Goal: Transaction & Acquisition: Purchase product/service

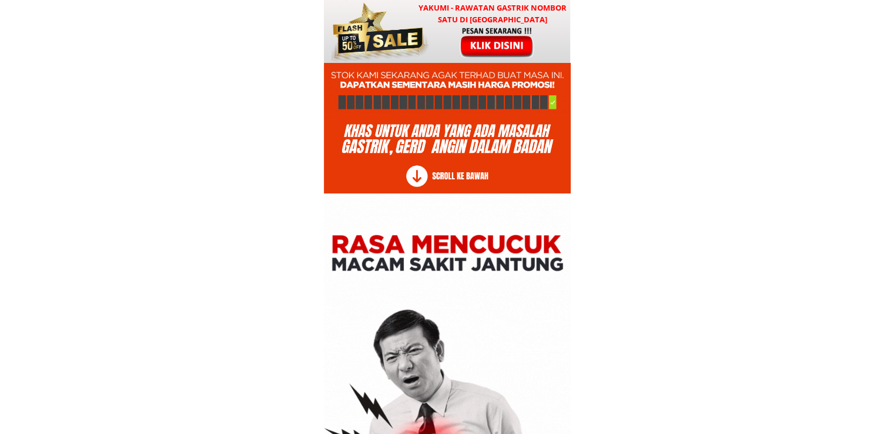
click at [478, 52] on div at bounding box center [498, 42] width 98 height 32
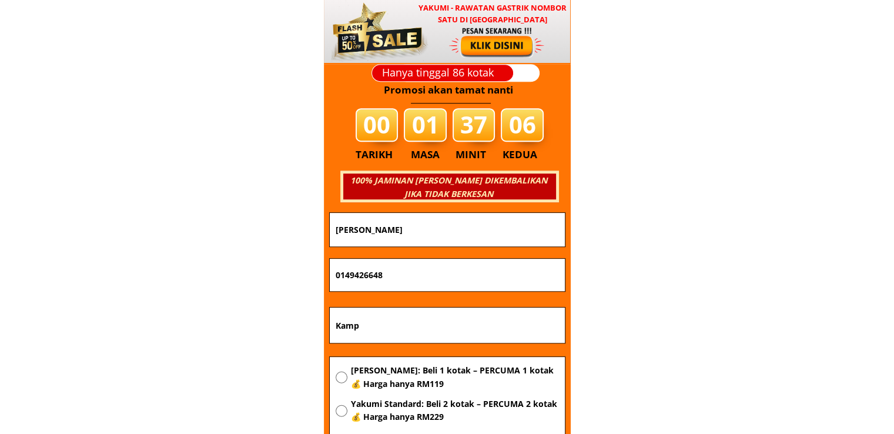
scroll to position [14192, 0]
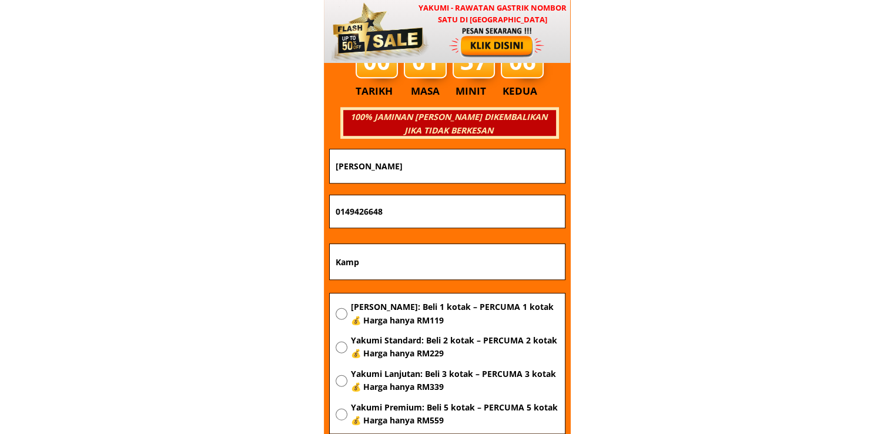
drag, startPoint x: 213, startPoint y: 262, endPoint x: 162, endPoint y: 262, distance: 51.1
paste input "Puchong Batu Dua Belas"
type input "Puchong Batu Dua Belas"
click at [394, 311] on span "[PERSON_NAME]: Beli 1 kotak – PERCUMA 1 kotak 💰 Harga hanya RM119" at bounding box center [454, 313] width 208 height 26
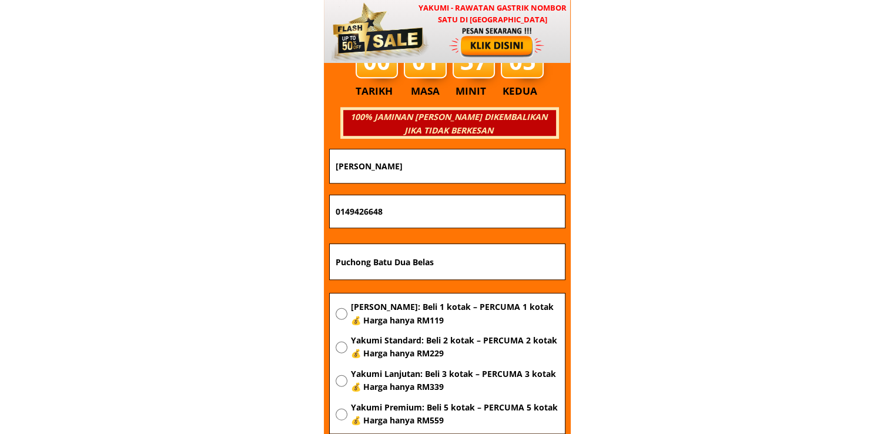
radio input "true"
drag, startPoint x: 449, startPoint y: 207, endPoint x: 83, endPoint y: 218, distance: 365.6
paste input "8-776 2187"
type input "018-776 2187"
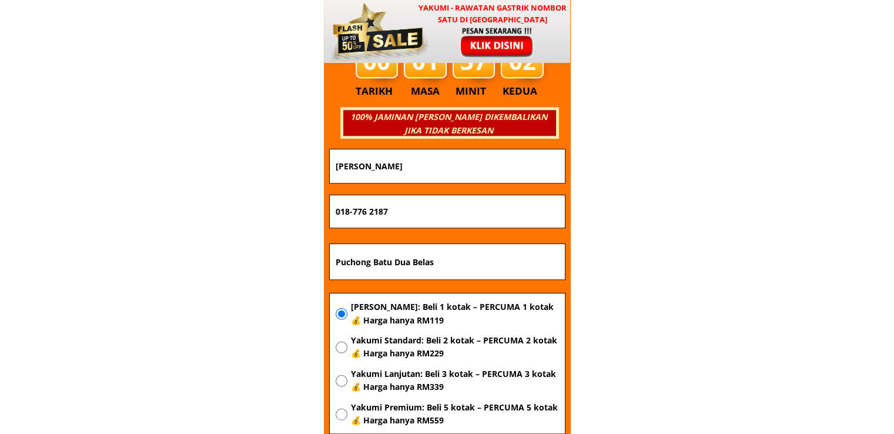
drag, startPoint x: 435, startPoint y: 170, endPoint x: 197, endPoint y: 174, distance: 238.6
paste input ""[PERSON_NAME]"
click at [337, 170] on input ""[PERSON_NAME]" at bounding box center [447, 165] width 229 height 33
type input "[PERSON_NAME]"
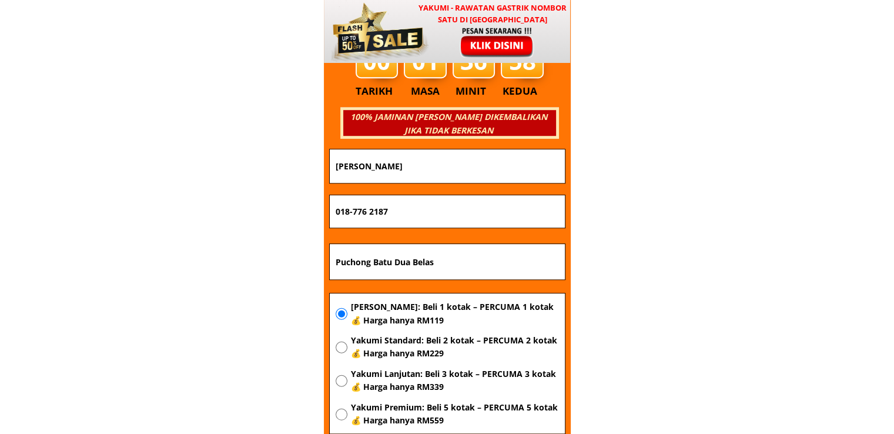
click at [369, 212] on input "018-776 2187" at bounding box center [447, 211] width 229 height 33
click at [353, 213] on input "018-7762187" at bounding box center [447, 211] width 229 height 33
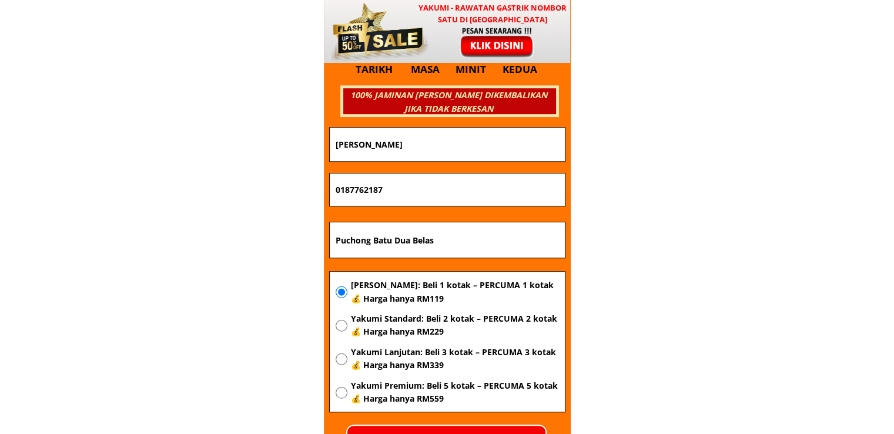
scroll to position [14250, 0]
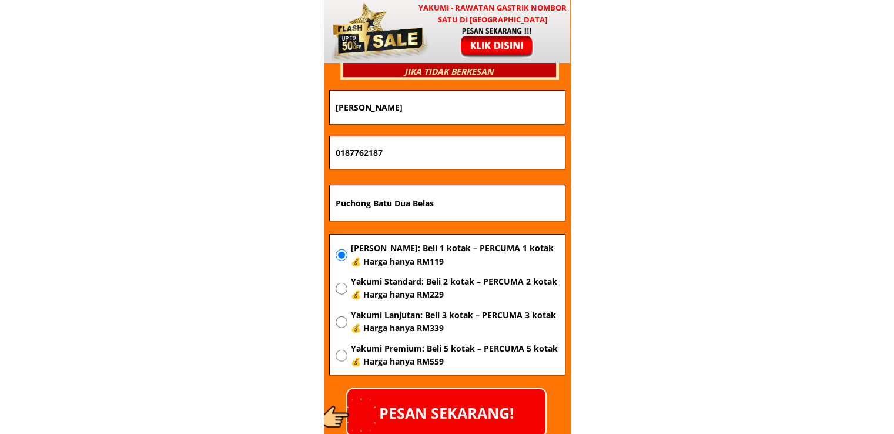
type input "0187762187"
click at [488, 404] on p "PESAN SEKARANG!" at bounding box center [446, 412] width 198 height 48
